Goal: Complete application form

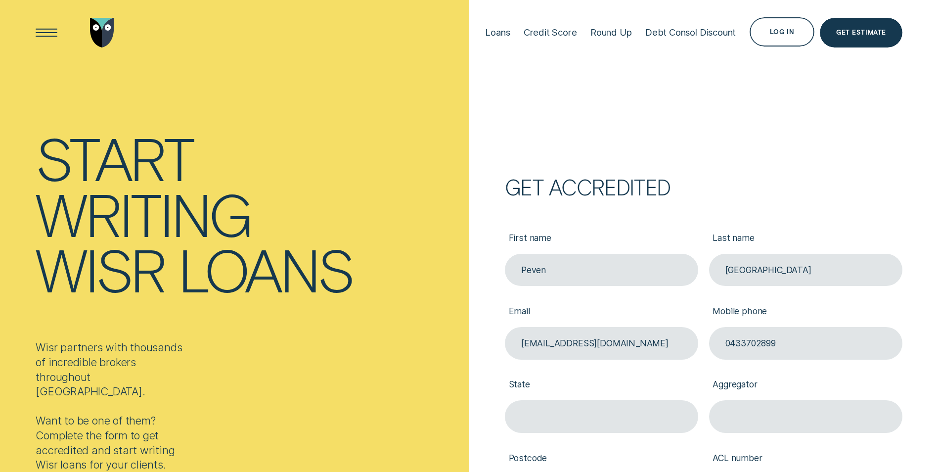
click at [469, 319] on div "Get accredited First name Peven Last name Calais Email [EMAIL_ADDRESS][DOMAIN_N…" at bounding box center [703, 421] width 469 height 484
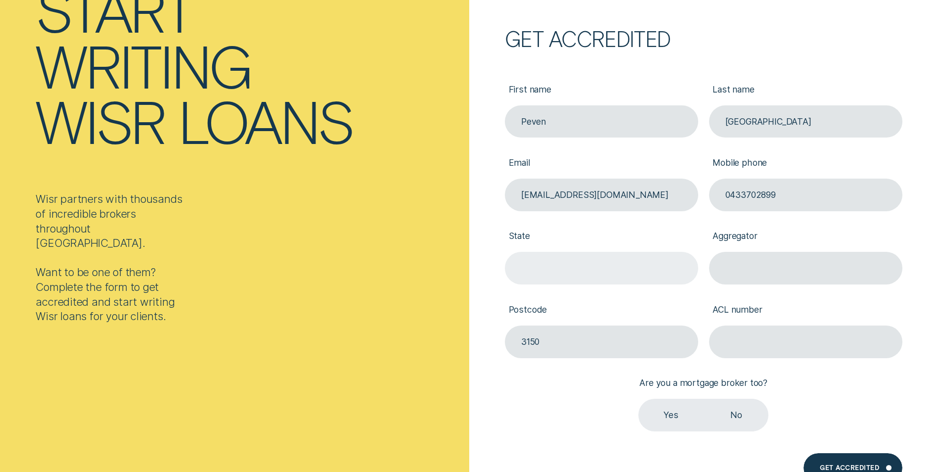
click at [545, 277] on input "State" at bounding box center [601, 268] width 193 height 33
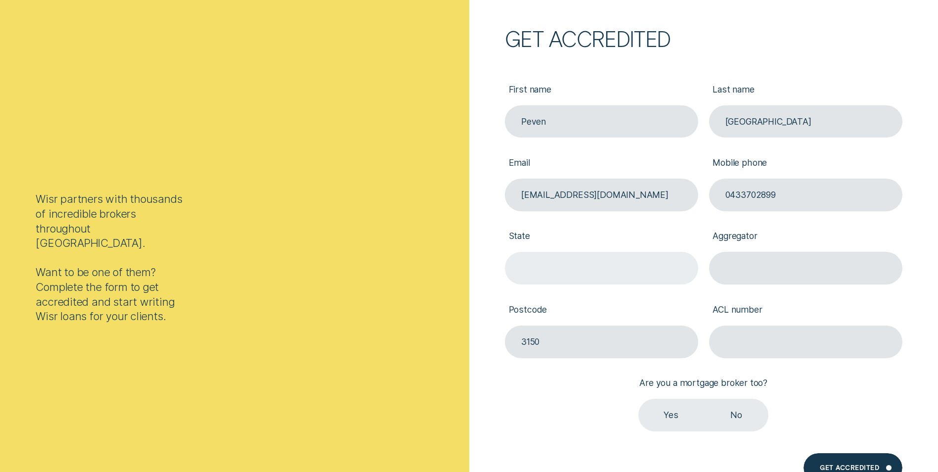
type input "VIC"
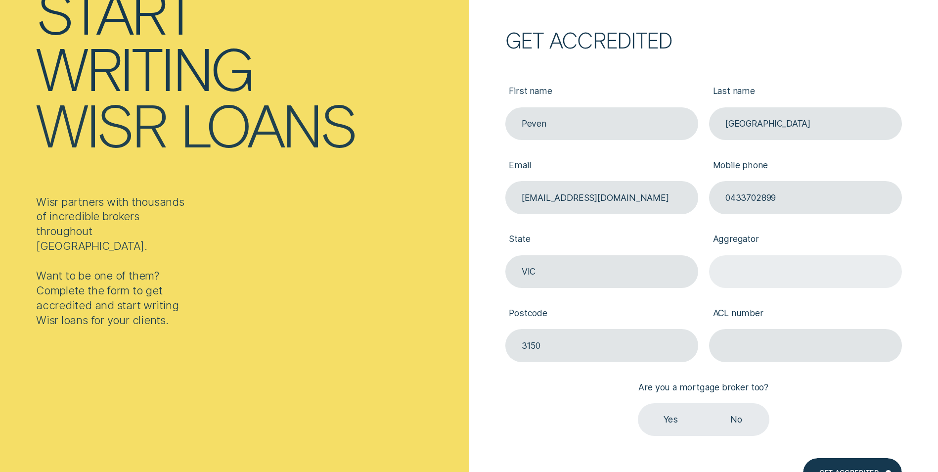
click at [760, 273] on input "Aggregator" at bounding box center [805, 271] width 193 height 33
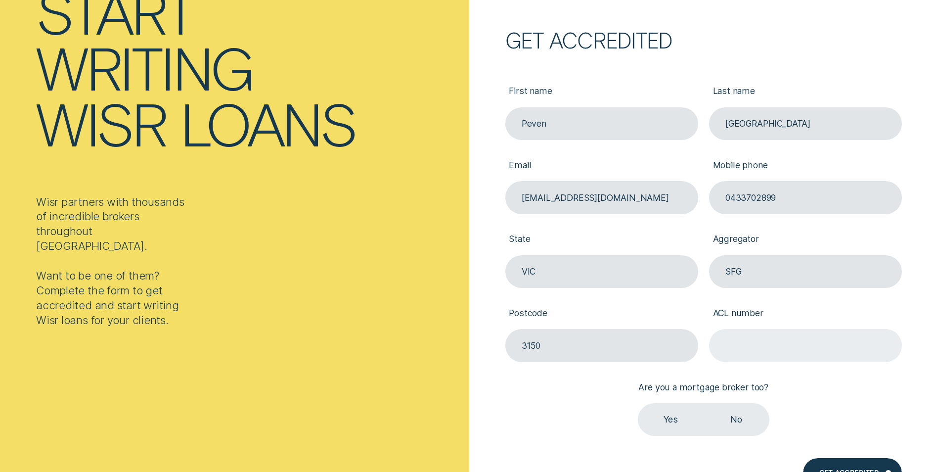
type input "SFG"
click at [747, 352] on input "ACL number" at bounding box center [805, 345] width 193 height 33
click at [668, 428] on label "Yes" at bounding box center [671, 419] width 66 height 33
click at [638, 403] on input "Yes" at bounding box center [638, 403] width 0 height 0
click at [766, 347] on input "ACL number" at bounding box center [805, 345] width 193 height 33
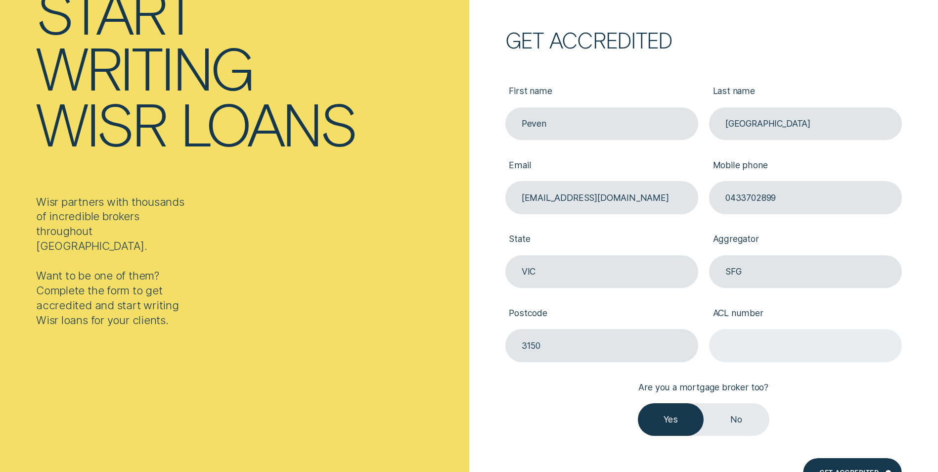
click at [733, 340] on input "ACL number" at bounding box center [805, 345] width 193 height 33
paste input "387025"
type input "387025"
click at [859, 467] on div "Get Accredited" at bounding box center [852, 473] width 99 height 30
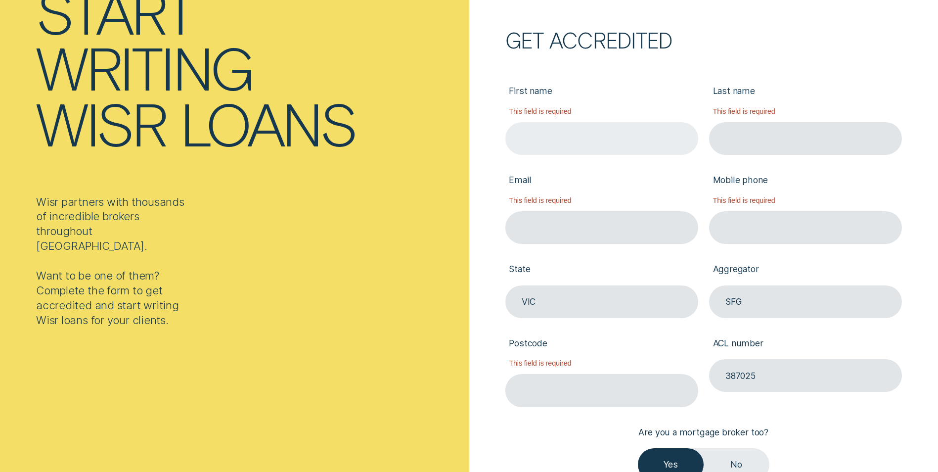
click at [550, 139] on input "First name" at bounding box center [601, 138] width 193 height 33
type input "Peven"
type input "[GEOGRAPHIC_DATA]"
type input "[EMAIL_ADDRESS][DOMAIN_NAME]"
type input "0433702899"
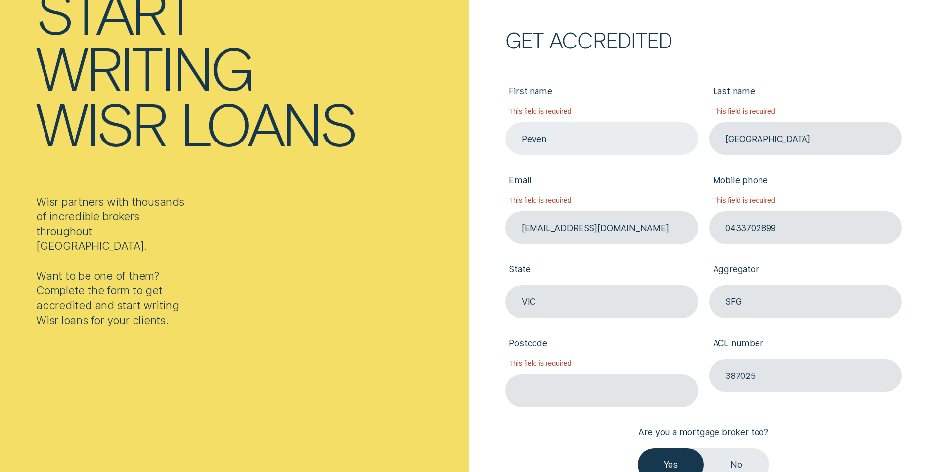
type input "3150"
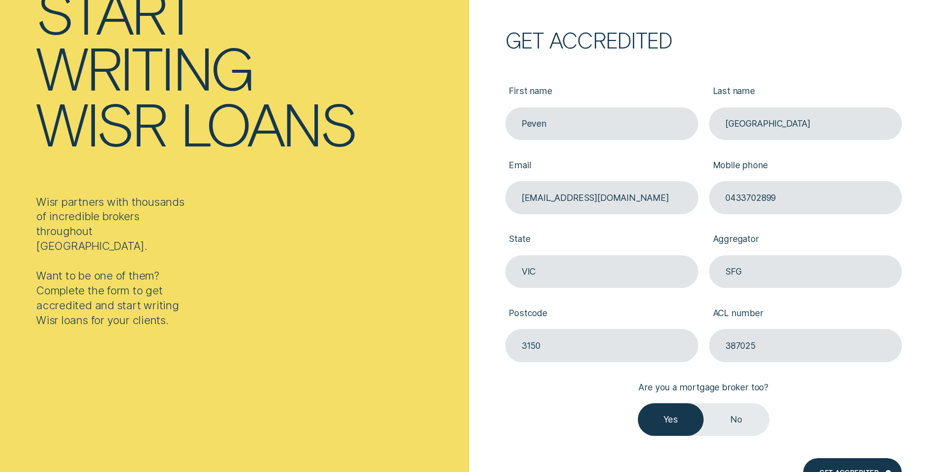
click at [482, 255] on div "Get accredited First name Peven Last name [GEOGRAPHIC_DATA] Email [EMAIL_ADDRES…" at bounding box center [688, 276] width 427 height 488
click at [845, 463] on div "Get Accredited" at bounding box center [852, 473] width 99 height 30
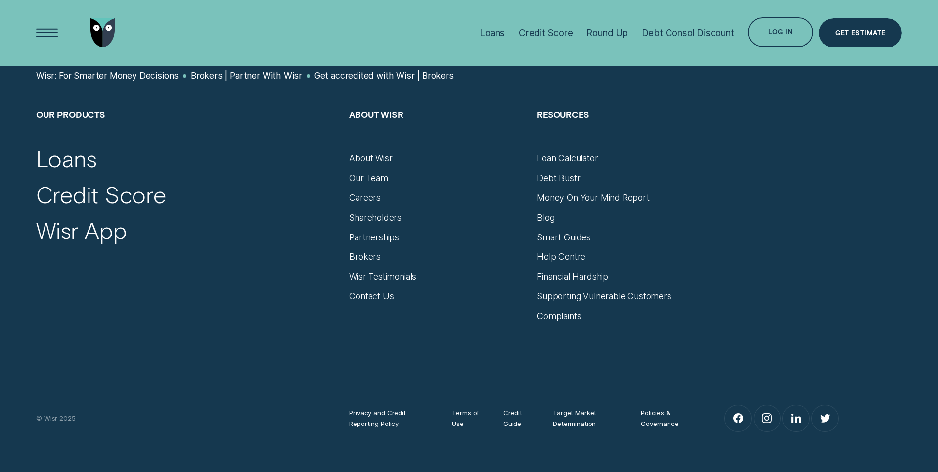
scroll to position [496, 0]
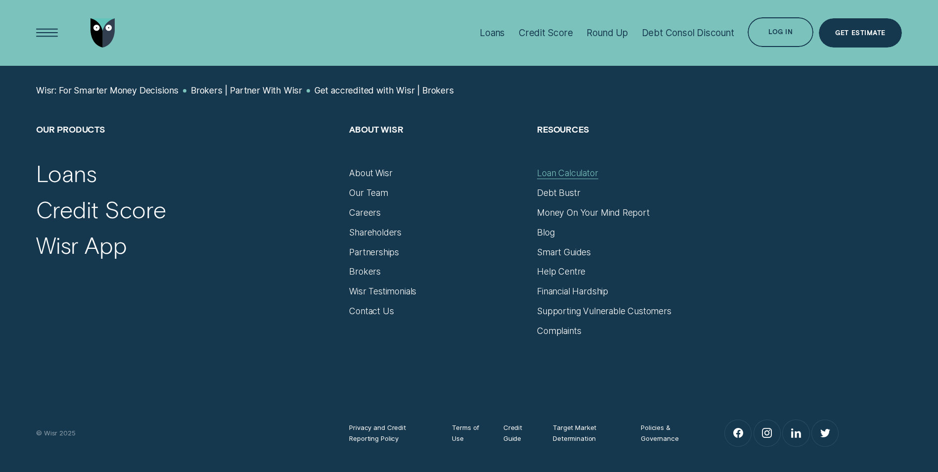
click at [560, 174] on div "Loan Calculator" at bounding box center [567, 173] width 61 height 11
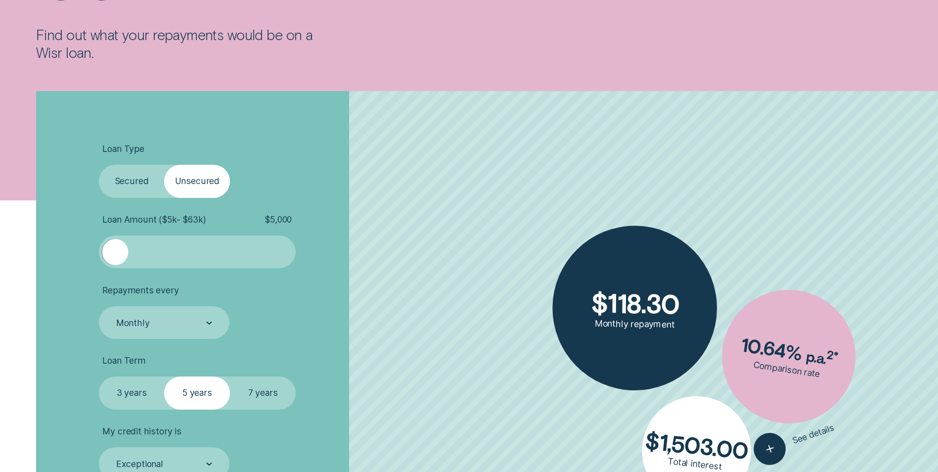
scroll to position [247, 0]
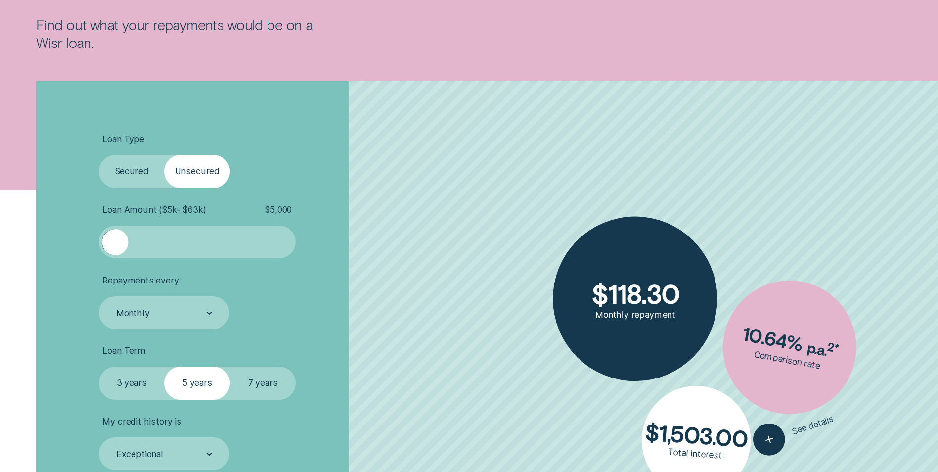
click at [116, 157] on label "Secured" at bounding box center [132, 171] width 66 height 33
click at [99, 155] on input "Secured" at bounding box center [99, 155] width 0 height 0
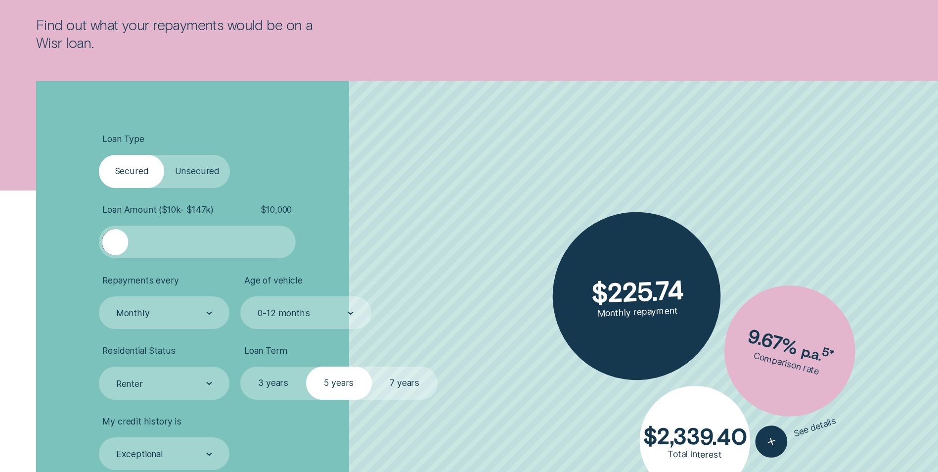
click at [273, 208] on span "$ 10,000" at bounding box center [276, 209] width 31 height 11
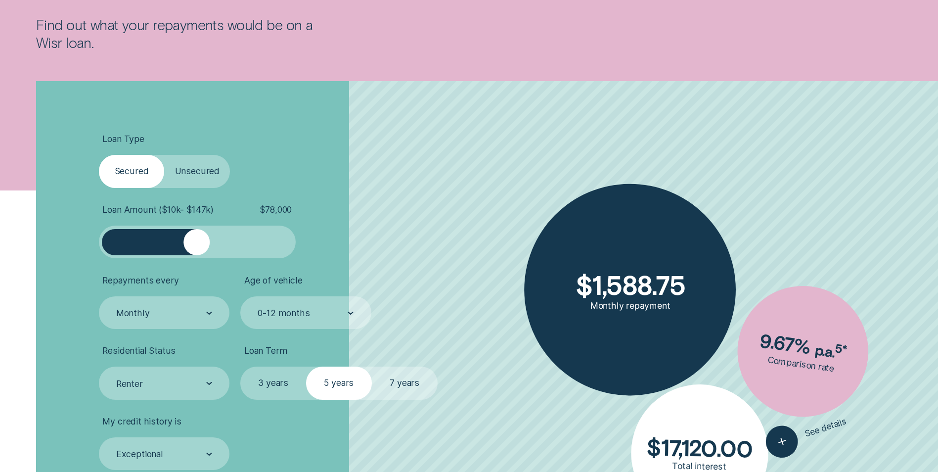
drag, startPoint x: 114, startPoint y: 243, endPoint x: 197, endPoint y: 247, distance: 83.2
click at [197, 247] on div at bounding box center [196, 242] width 26 height 26
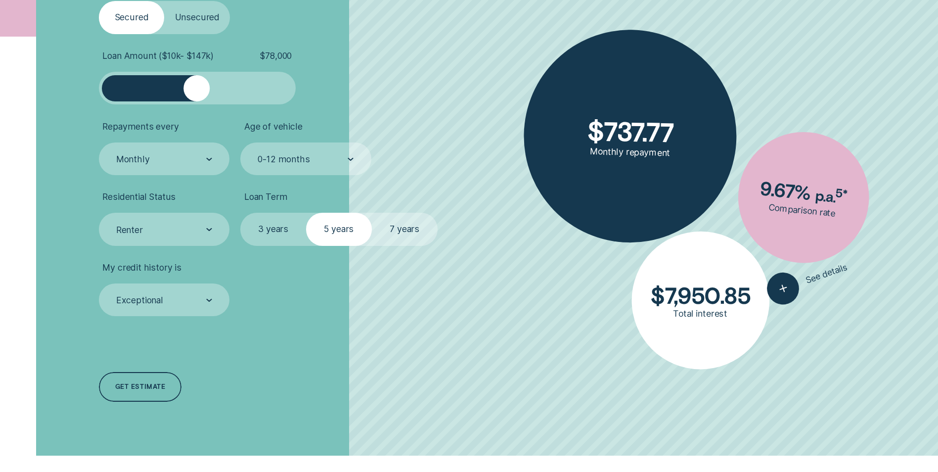
scroll to position [445, 0]
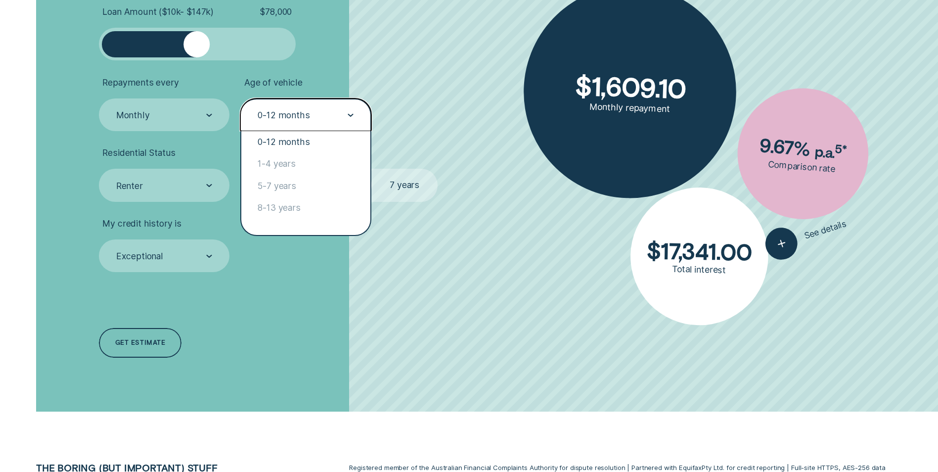
click at [297, 119] on div "0-12 months" at bounding box center [284, 115] width 52 height 11
click at [296, 141] on div "0-12 months" at bounding box center [305, 142] width 129 height 22
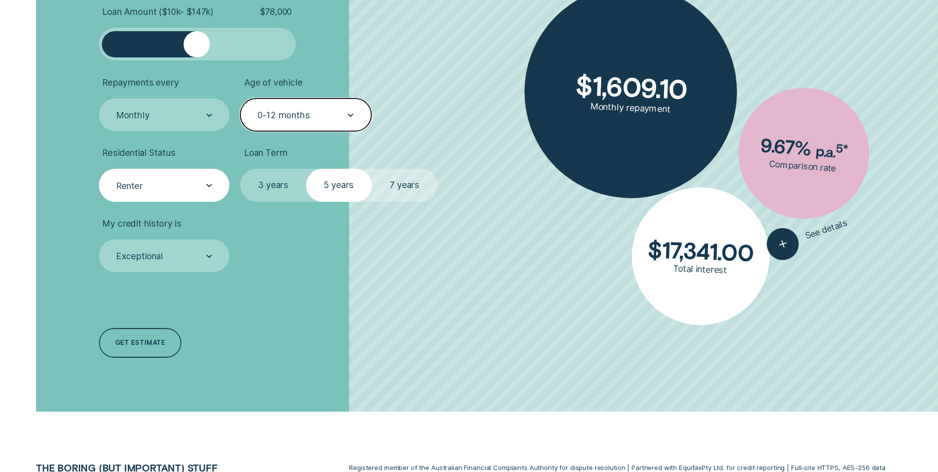
click at [186, 187] on div "Renter" at bounding box center [163, 186] width 97 height 12
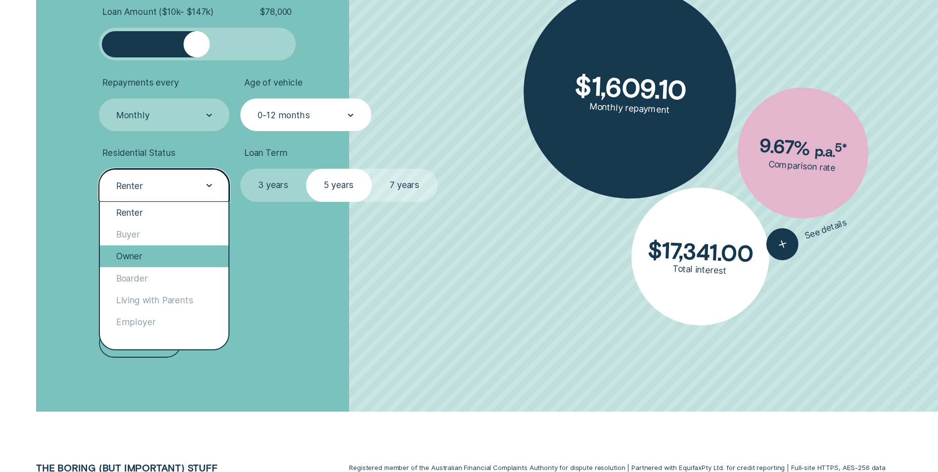
click at [142, 261] on div "Owner" at bounding box center [164, 256] width 129 height 22
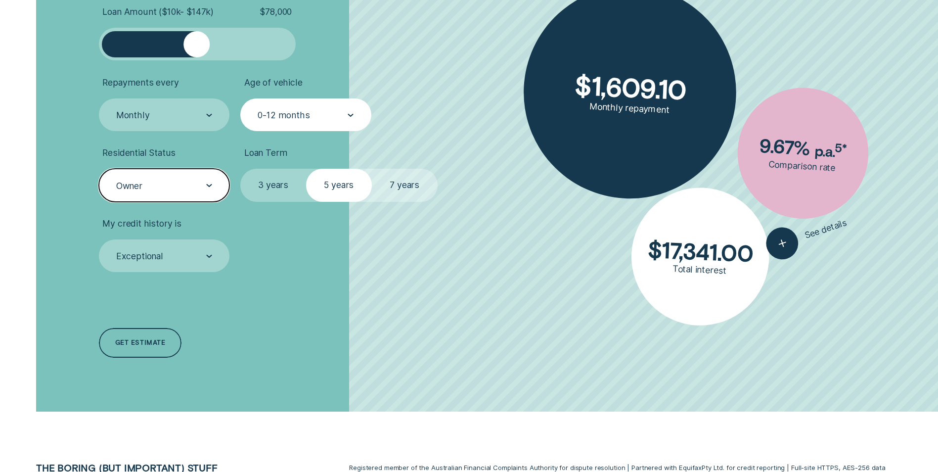
click at [317, 241] on li "My credit history is Exceptional" at bounding box center [250, 245] width 302 height 54
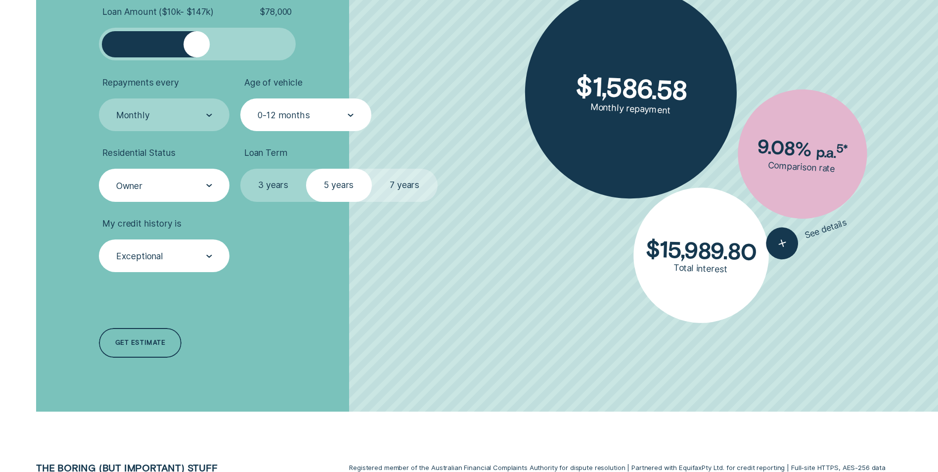
click at [182, 257] on div "Exceptional" at bounding box center [163, 256] width 97 height 12
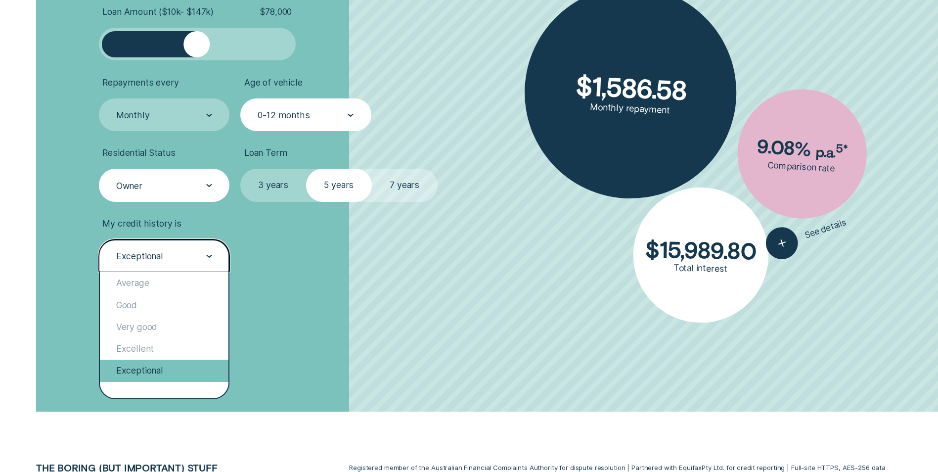
click at [150, 368] on div "Exceptional" at bounding box center [164, 371] width 129 height 22
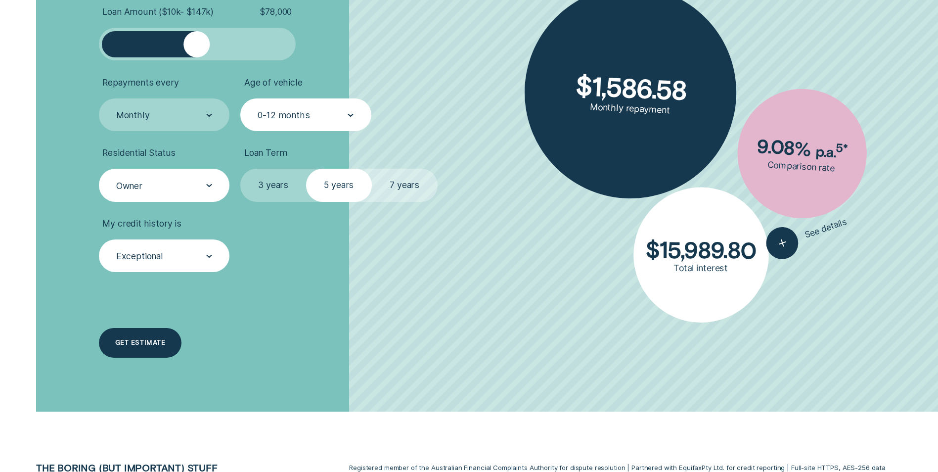
click at [144, 343] on div "Get estimate" at bounding box center [140, 343] width 50 height 6
